Goal: Information Seeking & Learning: Learn about a topic

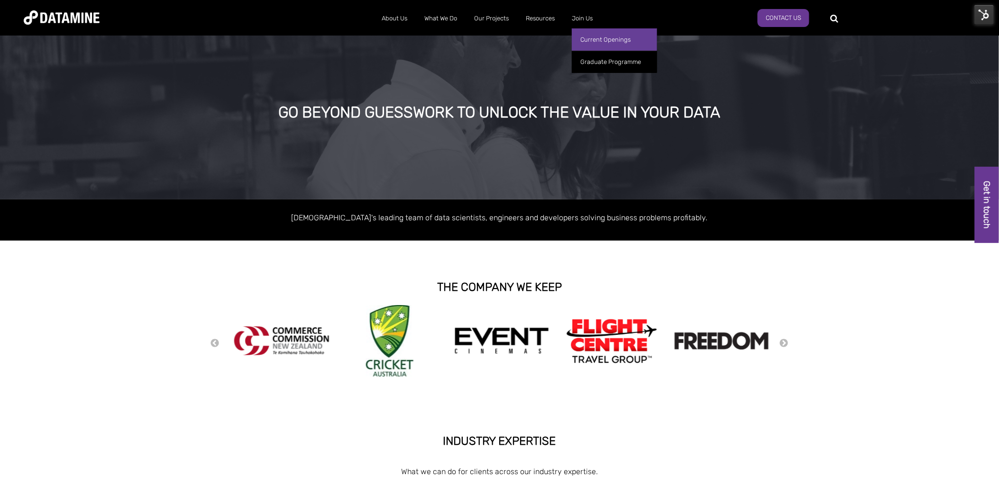
click at [595, 38] on link "Current Openings" at bounding box center [614, 39] width 85 height 22
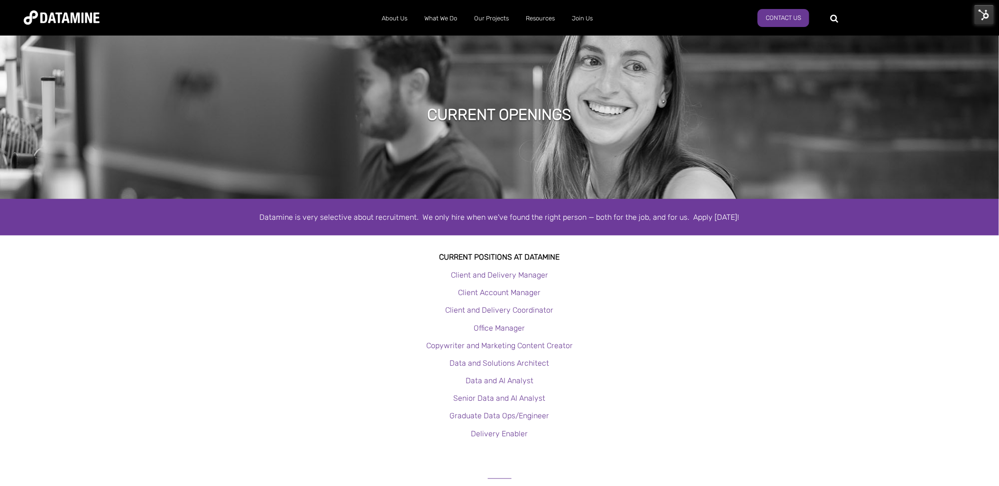
click at [991, 17] on img at bounding box center [984, 15] width 20 height 20
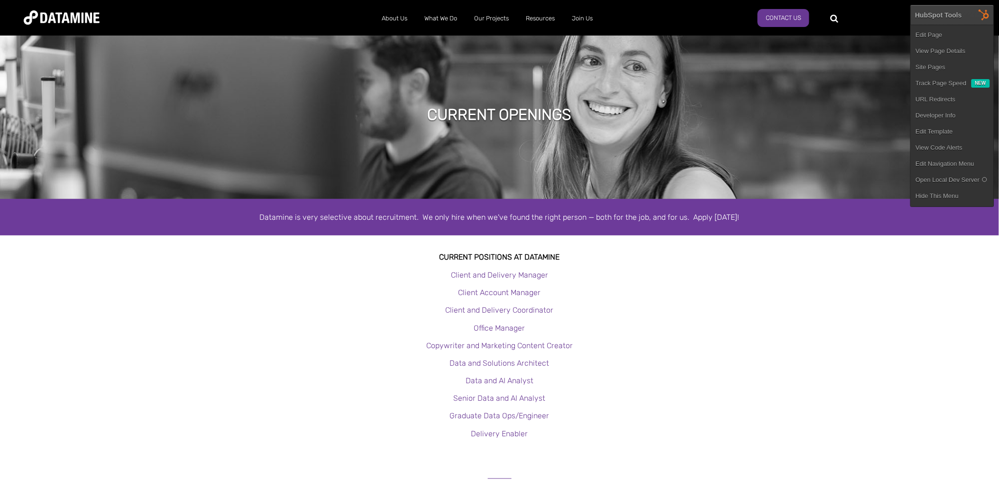
click at [944, 32] on link "Edit Page" at bounding box center [951, 35] width 83 height 16
